Goal: Task Accomplishment & Management: Manage account settings

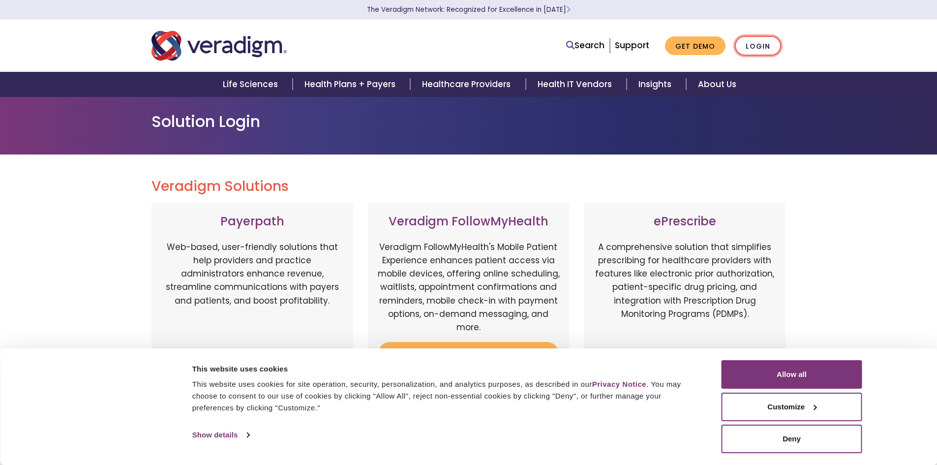
click at [756, 47] on link "Login" at bounding box center [758, 46] width 46 height 20
click at [771, 42] on link "Login" at bounding box center [758, 46] width 46 height 20
